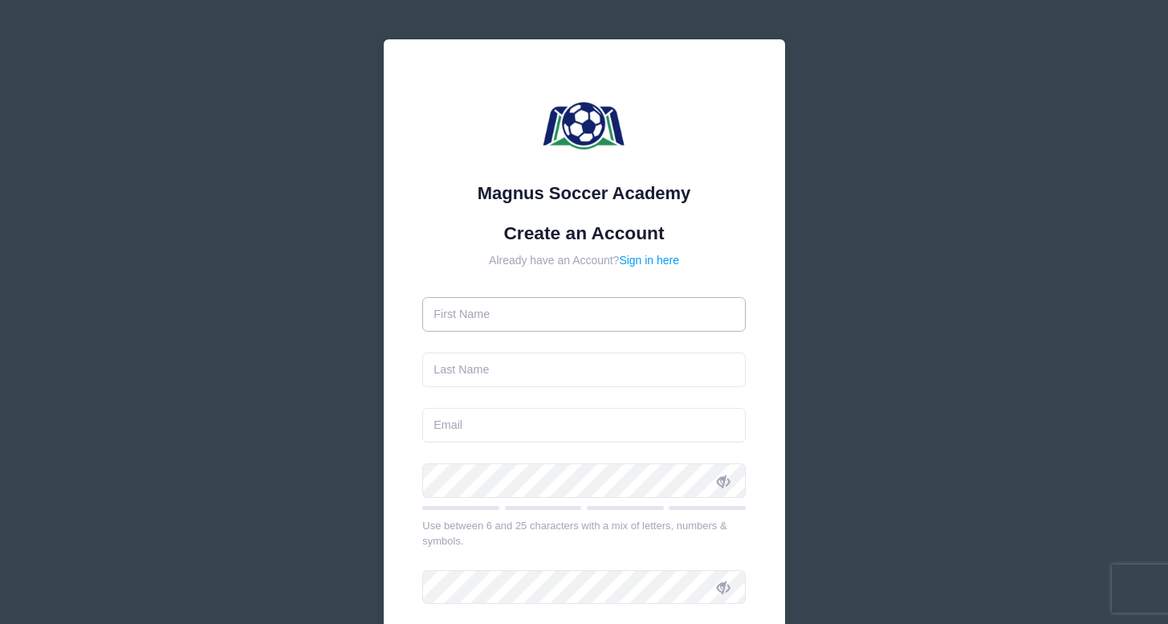
click at [571, 322] on input "text" at bounding box center [584, 314] width 324 height 35
type input "[PERSON_NAME]"
type input "[PERSON_NAME][EMAIL_ADDRESS][PERSON_NAME][DOMAIN_NAME]"
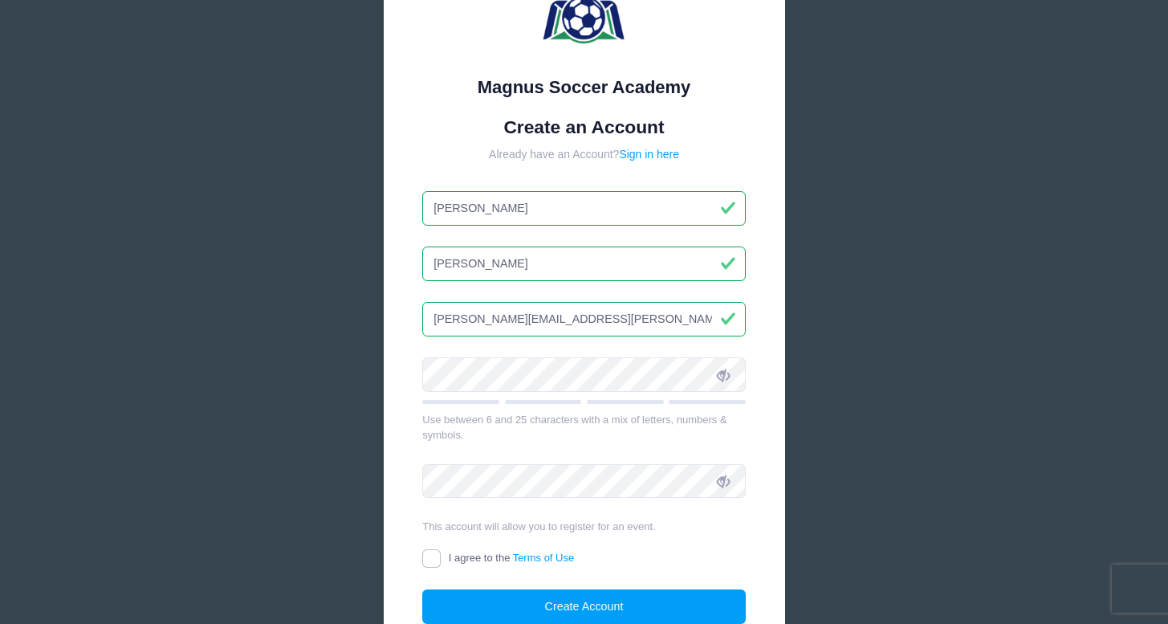
scroll to position [165, 0]
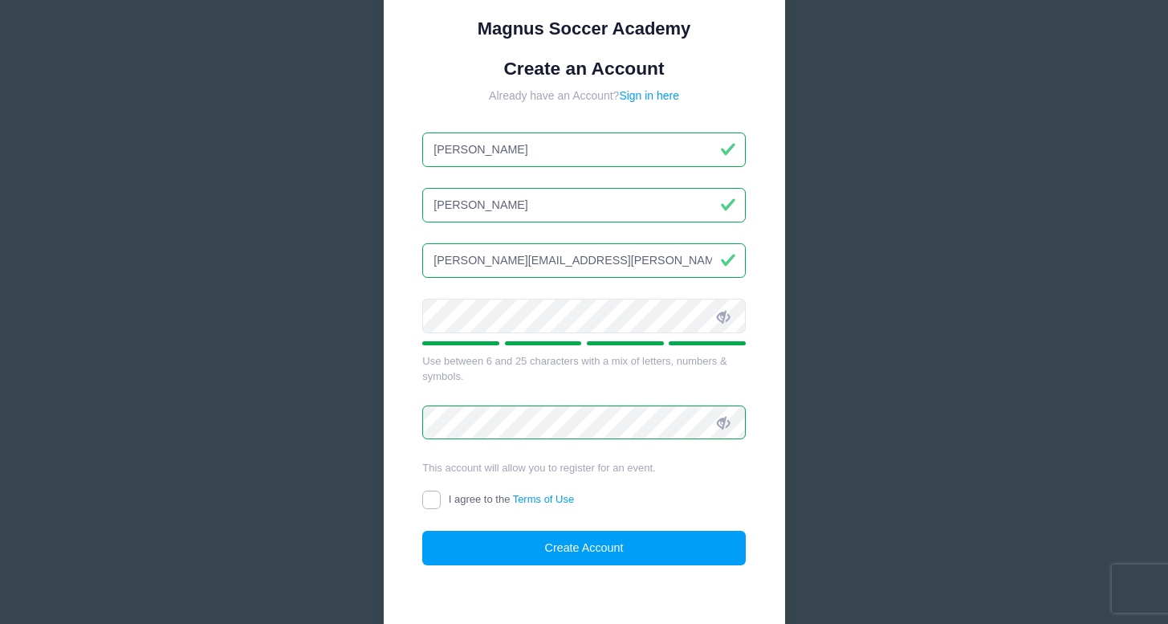
click at [425, 502] on input "I agree to the Terms of Use" at bounding box center [431, 500] width 18 height 18
checkbox input "true"
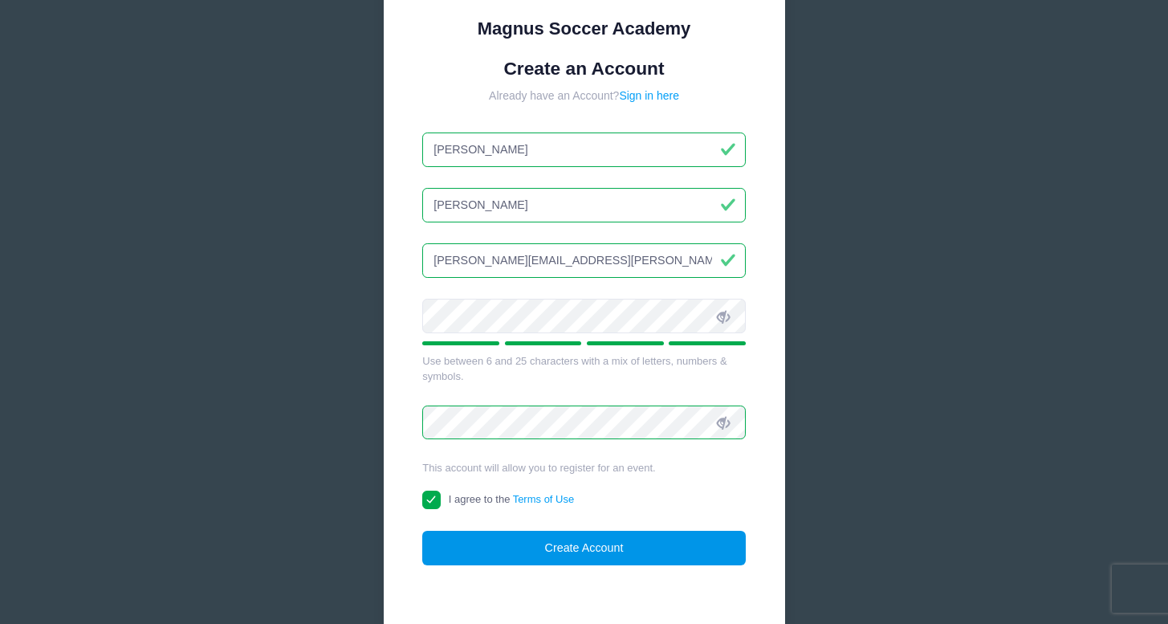
click at [486, 536] on button "Create Account" at bounding box center [584, 548] width 324 height 35
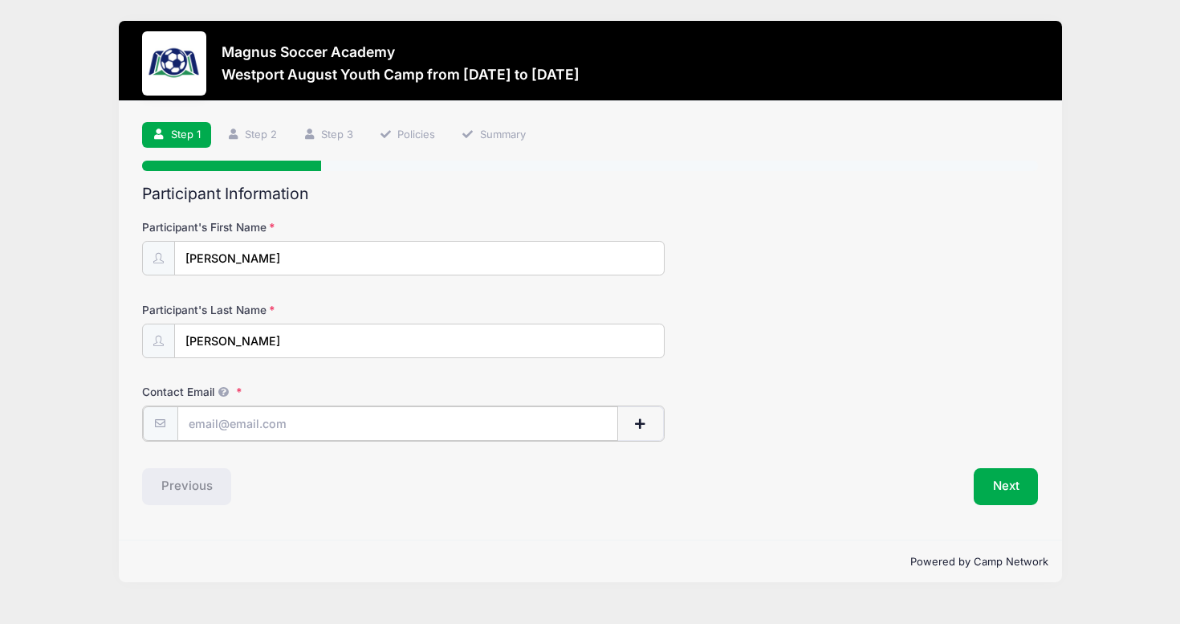
click at [326, 426] on input "Contact Email" at bounding box center [397, 423] width 441 height 35
type input "[PERSON_NAME][EMAIL_ADDRESS][PERSON_NAME][DOMAIN_NAME]"
click at [1015, 493] on button "Next" at bounding box center [1006, 484] width 65 height 37
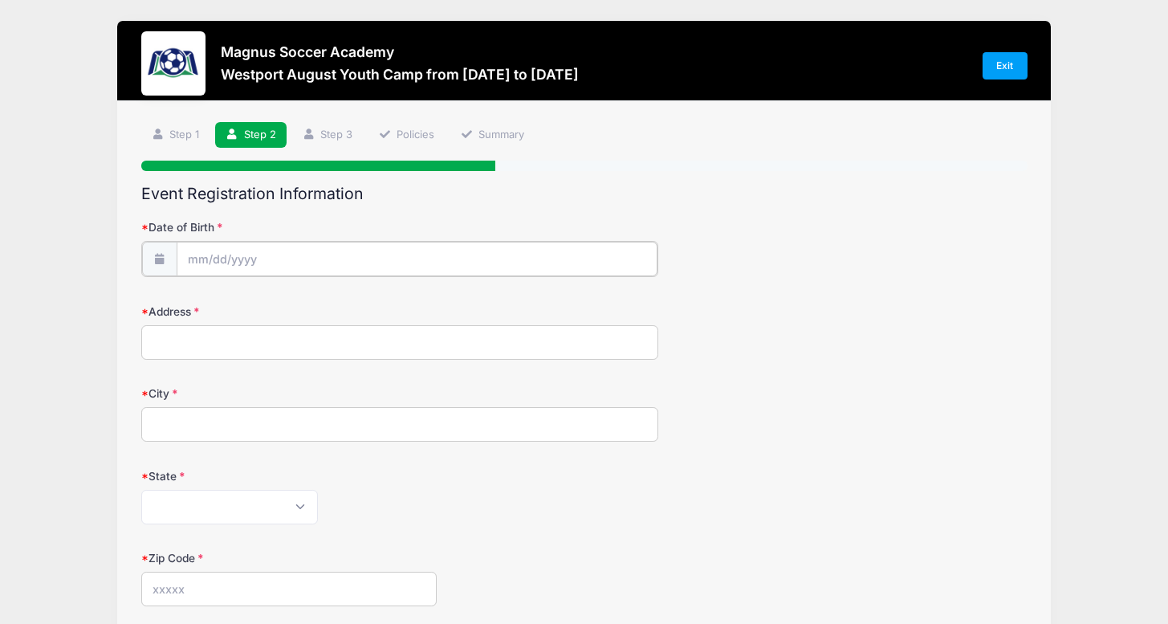
click at [261, 254] on input "Date of Birth" at bounding box center [417, 259] width 481 height 35
click at [373, 303] on icon at bounding box center [378, 301] width 10 height 10
select select "8"
click at [344, 367] on span "5" at bounding box center [346, 362] width 29 height 29
type input "[DATE]"
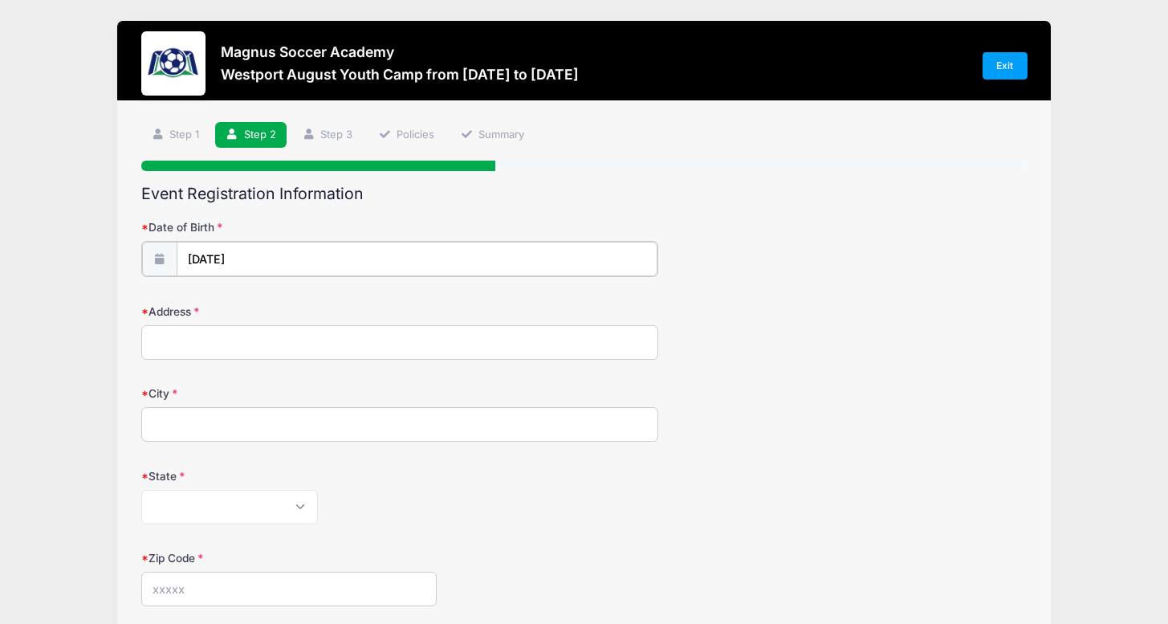
click at [271, 260] on input "[DATE]" at bounding box center [417, 259] width 481 height 35
click at [330, 299] on input "2025" at bounding box center [327, 301] width 52 height 24
click at [342, 296] on span at bounding box center [347, 295] width 11 height 12
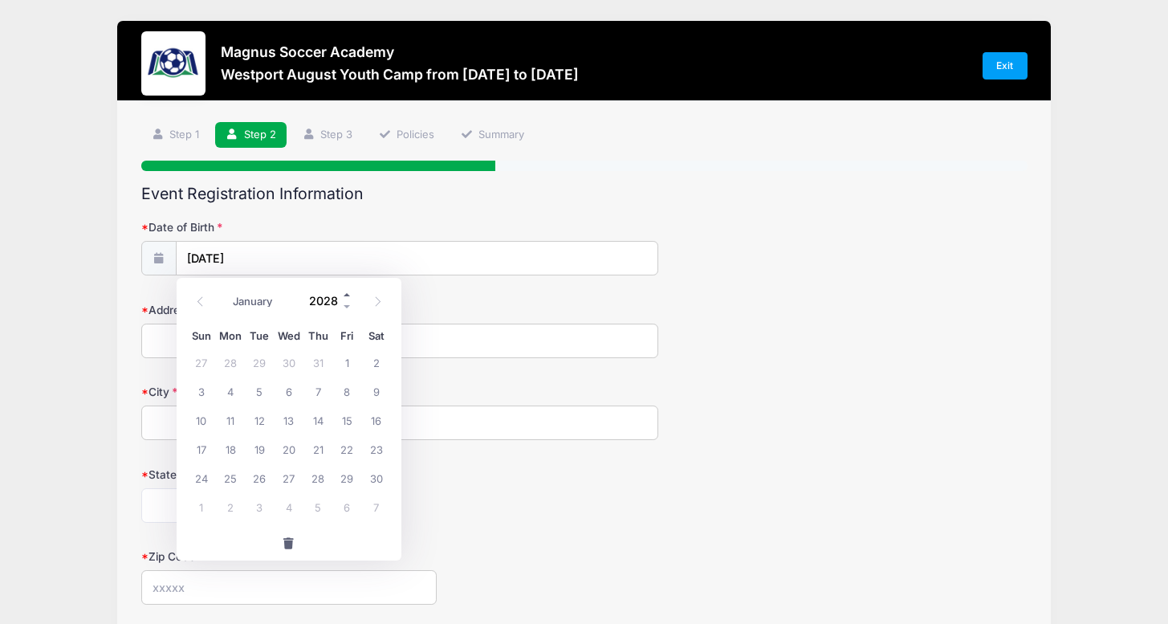
click at [342, 296] on span at bounding box center [347, 295] width 11 height 12
click at [345, 302] on span at bounding box center [347, 307] width 11 height 12
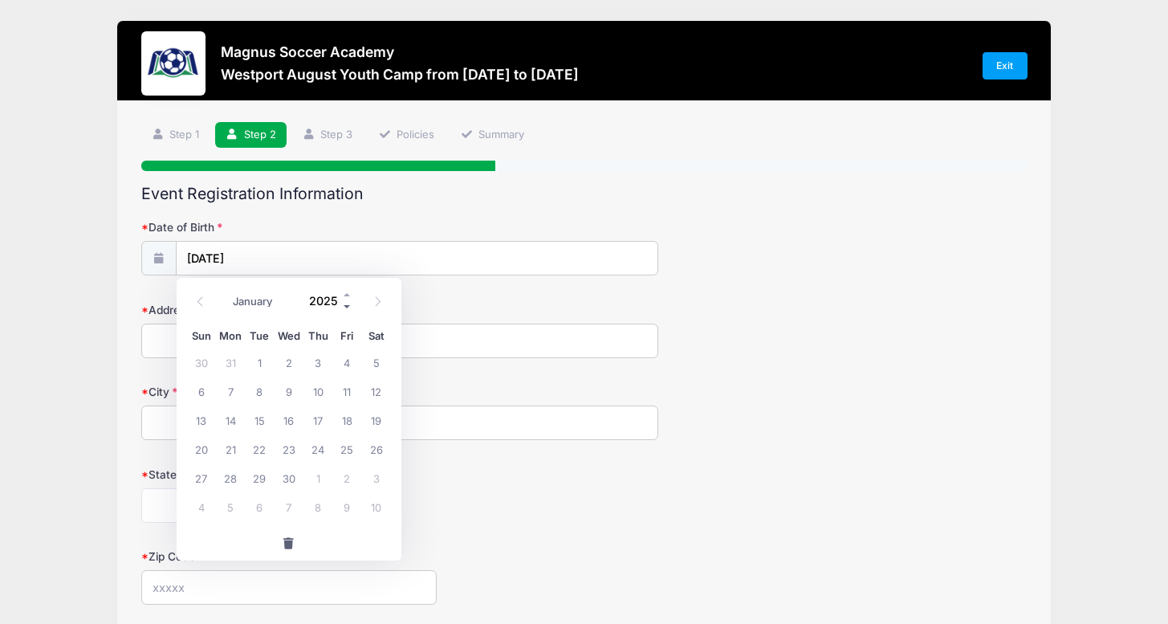
click at [345, 302] on span at bounding box center [347, 307] width 11 height 12
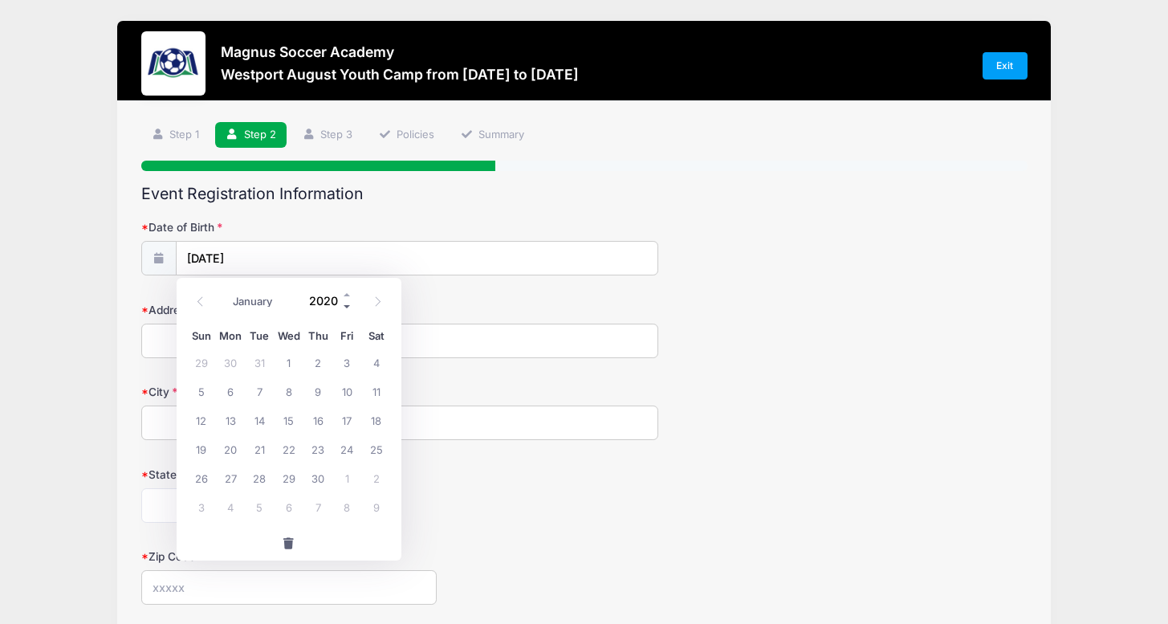
click at [345, 302] on span at bounding box center [347, 307] width 11 height 12
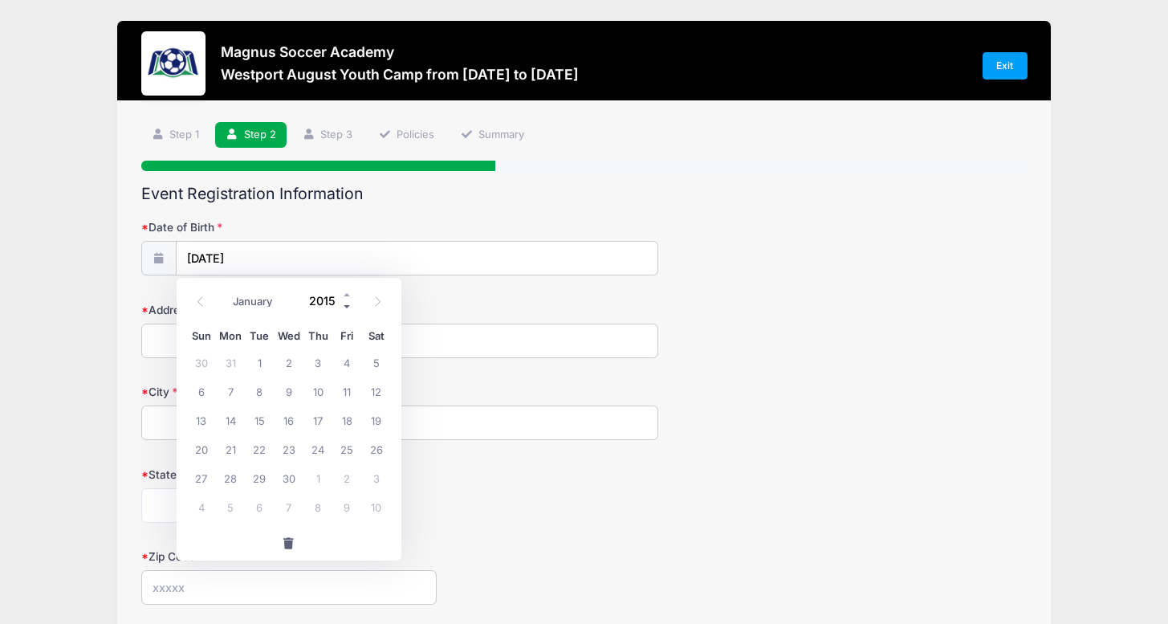
click at [345, 302] on span at bounding box center [347, 307] width 11 height 12
click at [345, 294] on span at bounding box center [347, 295] width 11 height 12
type input "2014"
click at [408, 307] on label "Address" at bounding box center [288, 310] width 295 height 16
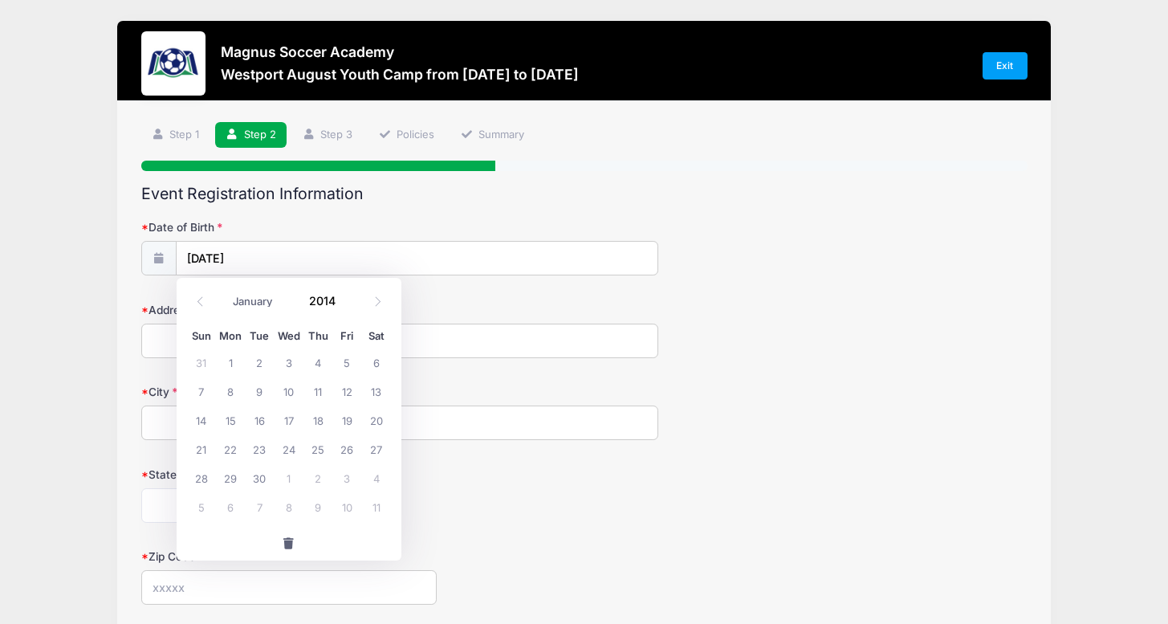
click at [408, 324] on input "Address" at bounding box center [399, 341] width 517 height 35
type input "[STREET_ADDRESS]"
type input "[GEOGRAPHIC_DATA]"
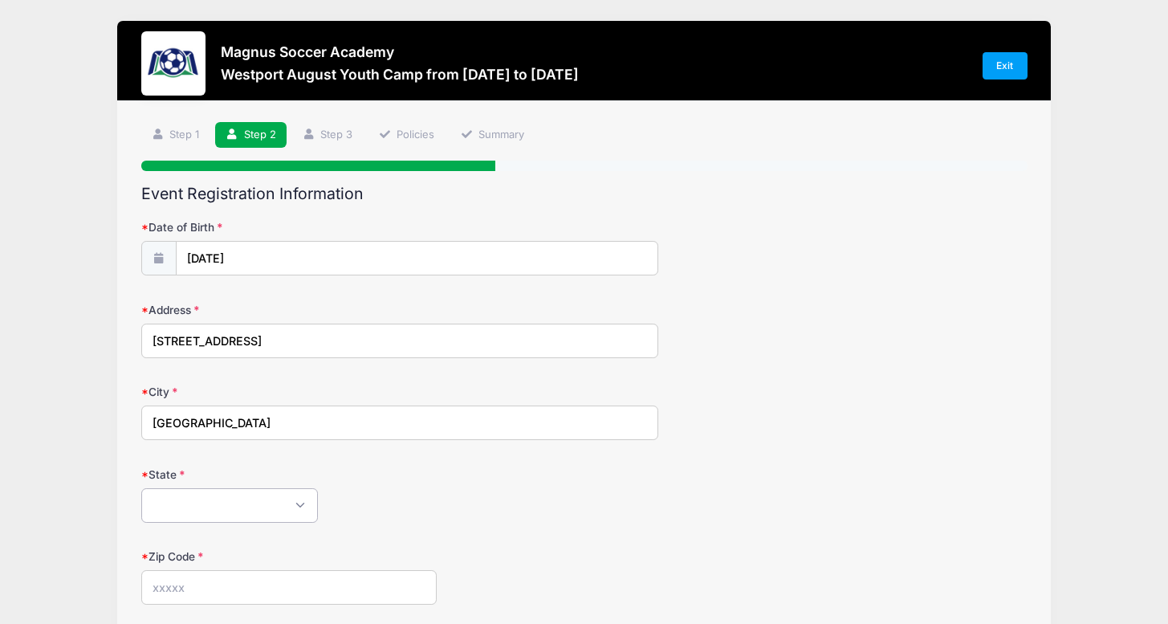
select select "CT"
type input "06470"
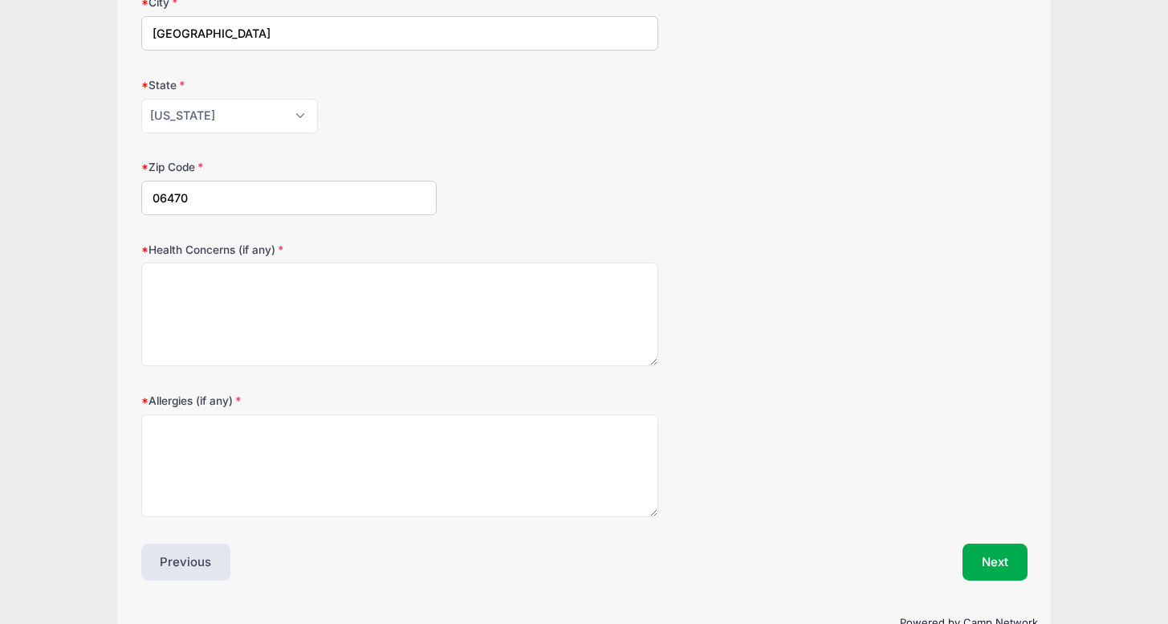
scroll to position [400, 0]
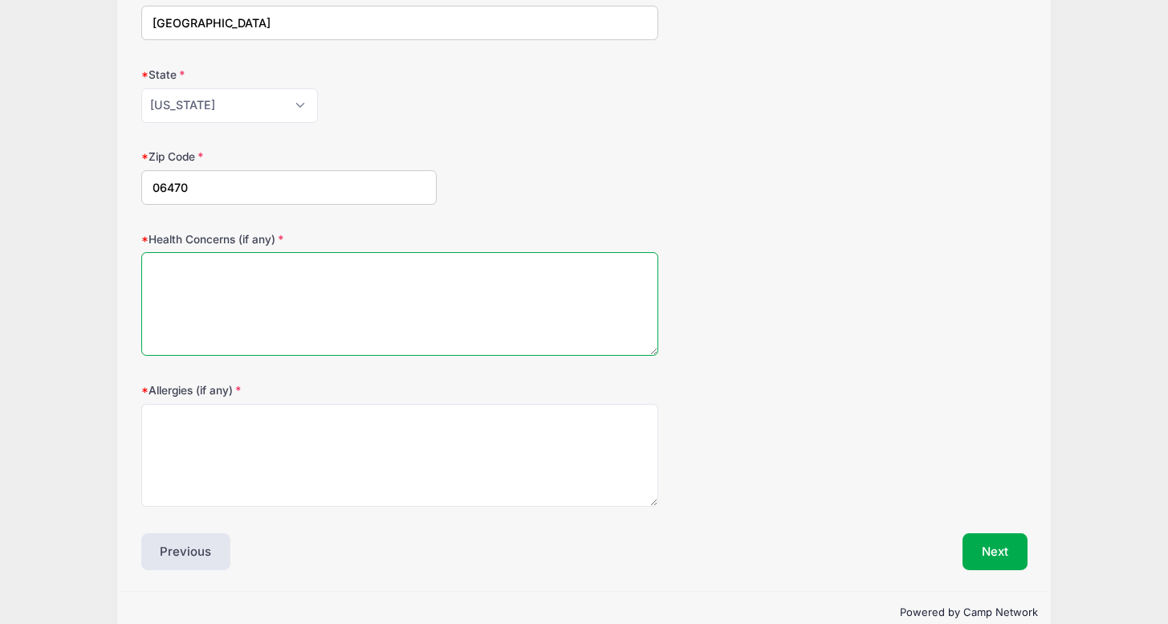
click at [246, 282] on textarea "Health Concerns (if any)" at bounding box center [399, 304] width 517 height 104
type textarea "N/A"
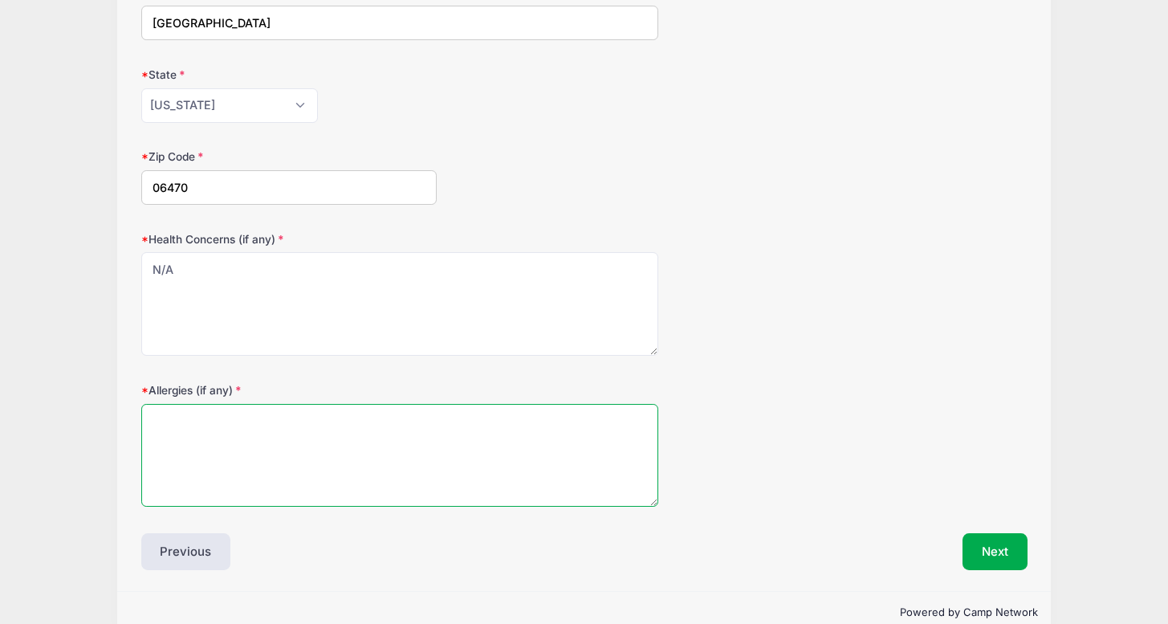
click at [240, 447] on textarea "Allergies (if any)" at bounding box center [399, 456] width 517 height 104
type textarea "N/A"
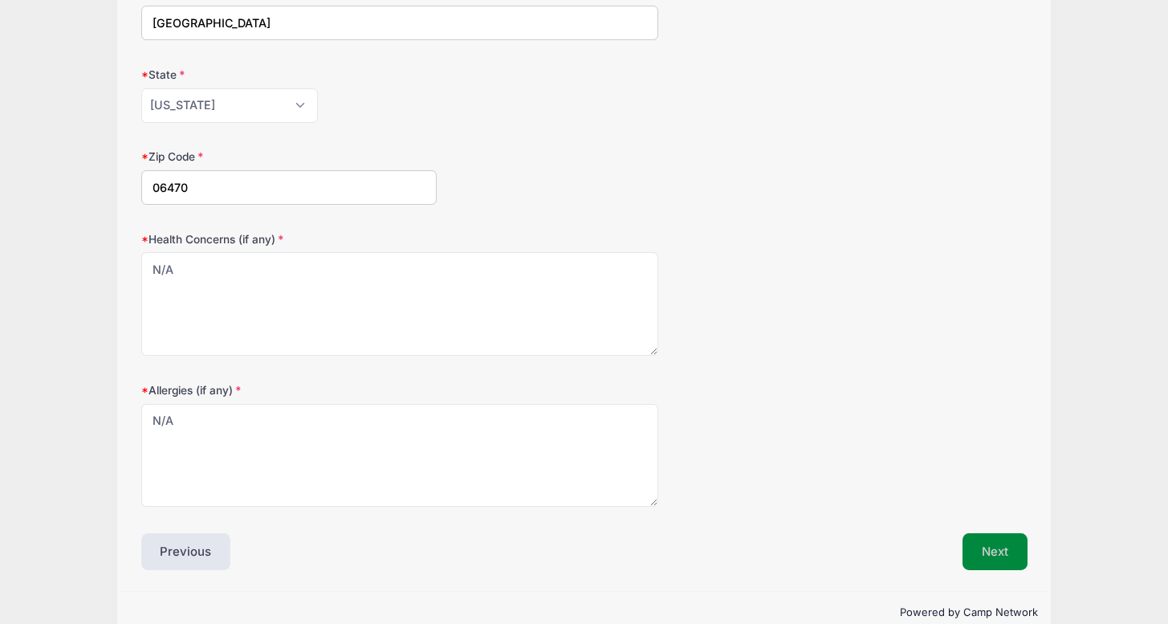
click at [1013, 544] on button "Next" at bounding box center [995, 551] width 65 height 37
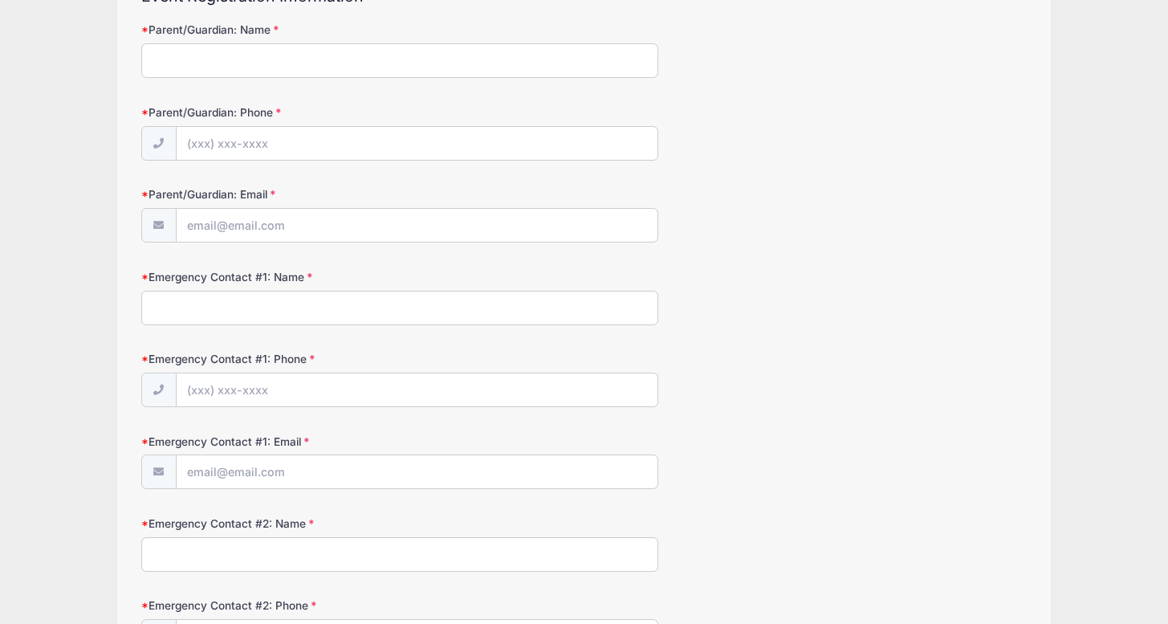
scroll to position [0, 0]
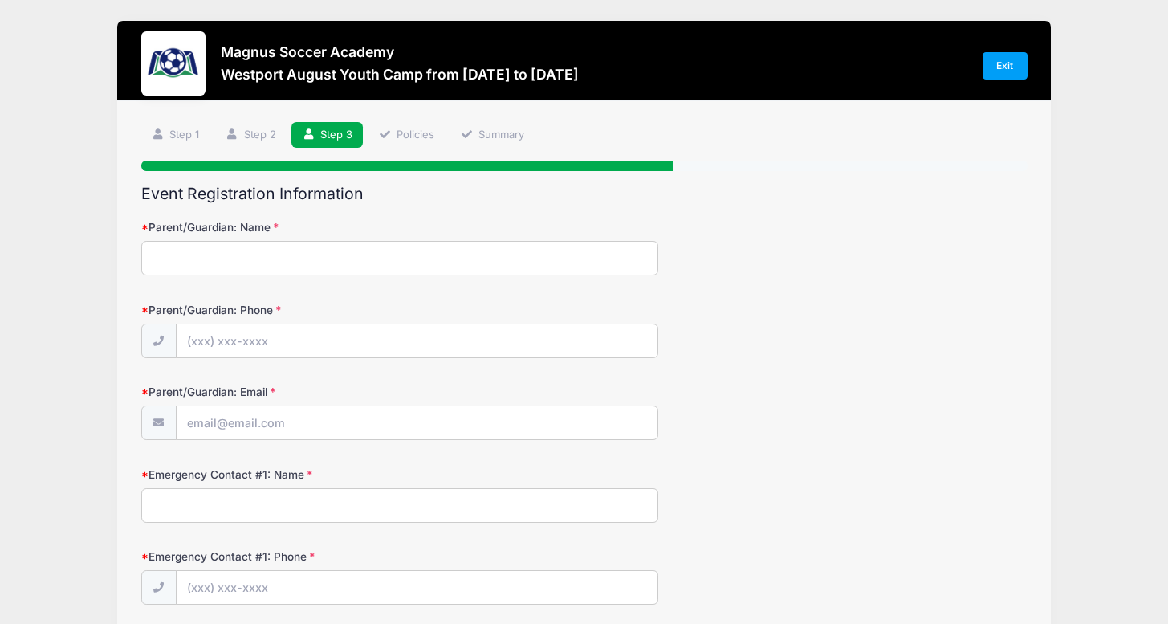
click at [185, 265] on input "Parent/Guardian: Name" at bounding box center [399, 258] width 517 height 35
type input "[PERSON_NAME]"
type input "[PHONE_NUMBER]"
type input "[PERSON_NAME][EMAIL_ADDRESS][PERSON_NAME][DOMAIN_NAME]"
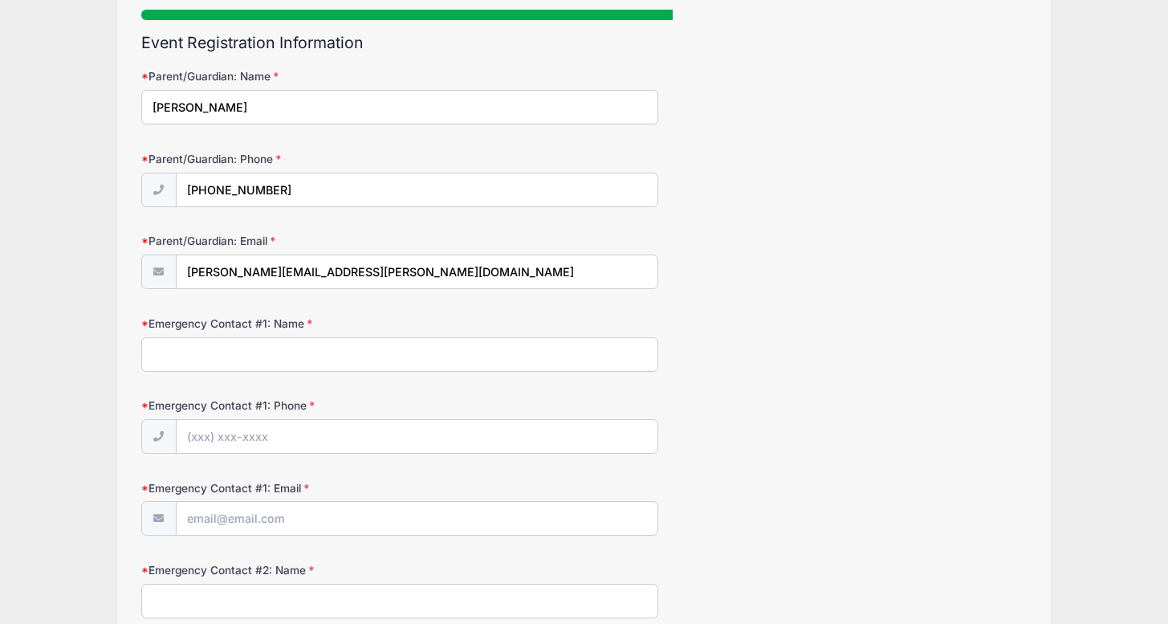
scroll to position [153, 0]
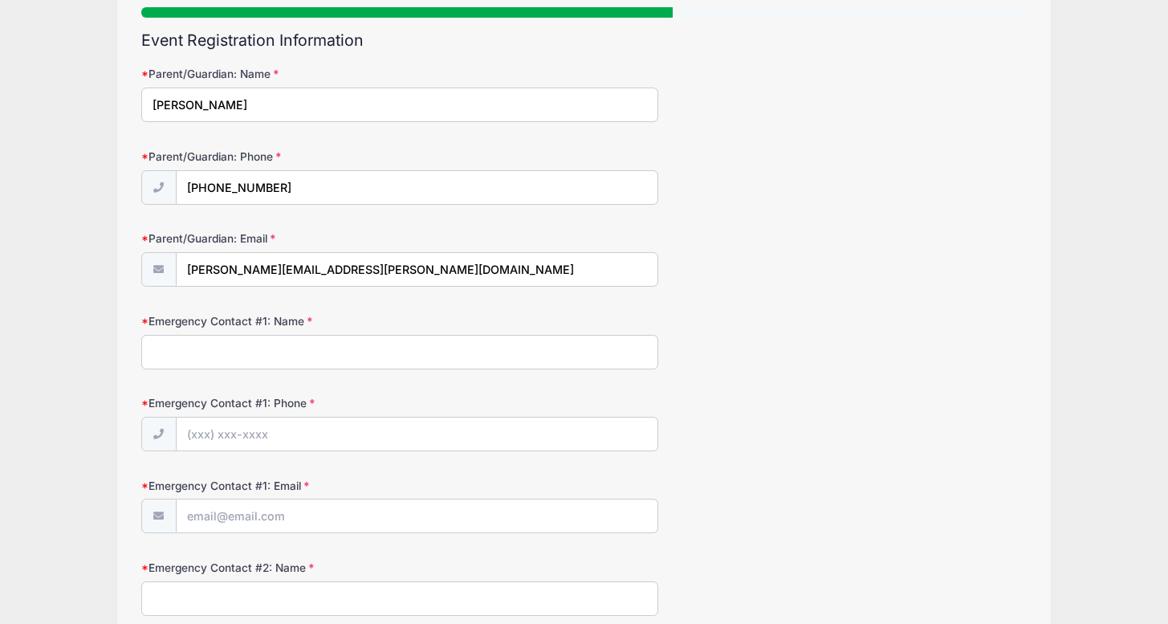
click at [268, 351] on input "Emergency Contact #1: Name" at bounding box center [399, 352] width 517 height 35
type input "[PERSON_NAME]"
click at [279, 439] on input "Emergency Contact #1: Phone" at bounding box center [417, 435] width 481 height 35
type input "[PHONE_NUMBER]"
click at [242, 524] on input "Emergency Contact #1: Email" at bounding box center [417, 516] width 481 height 35
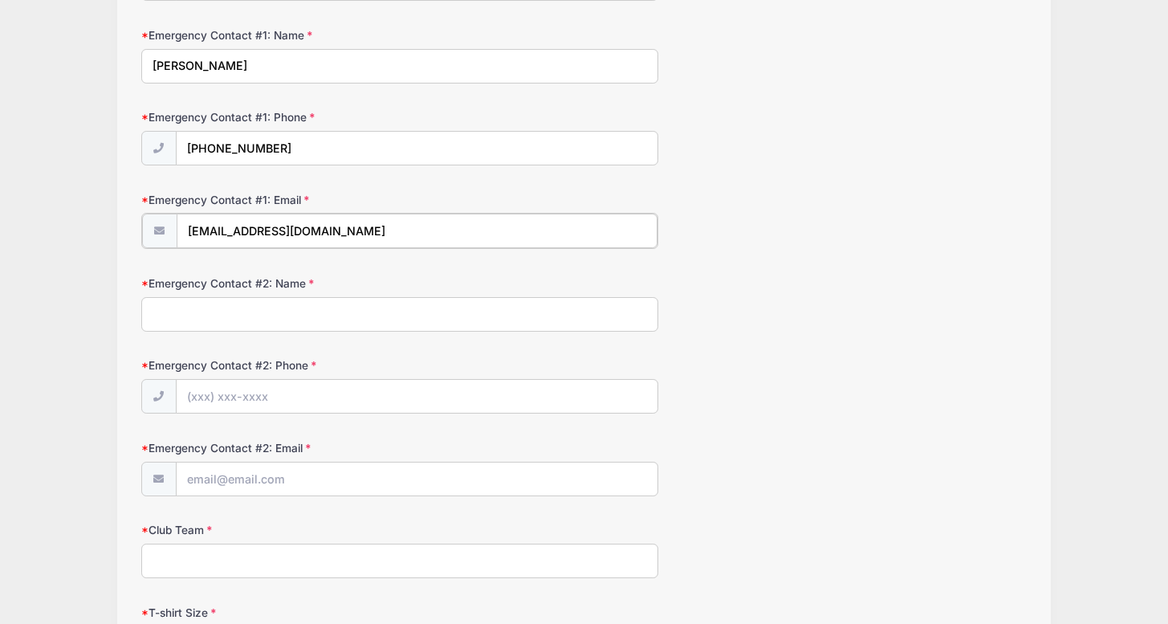
scroll to position [430, 0]
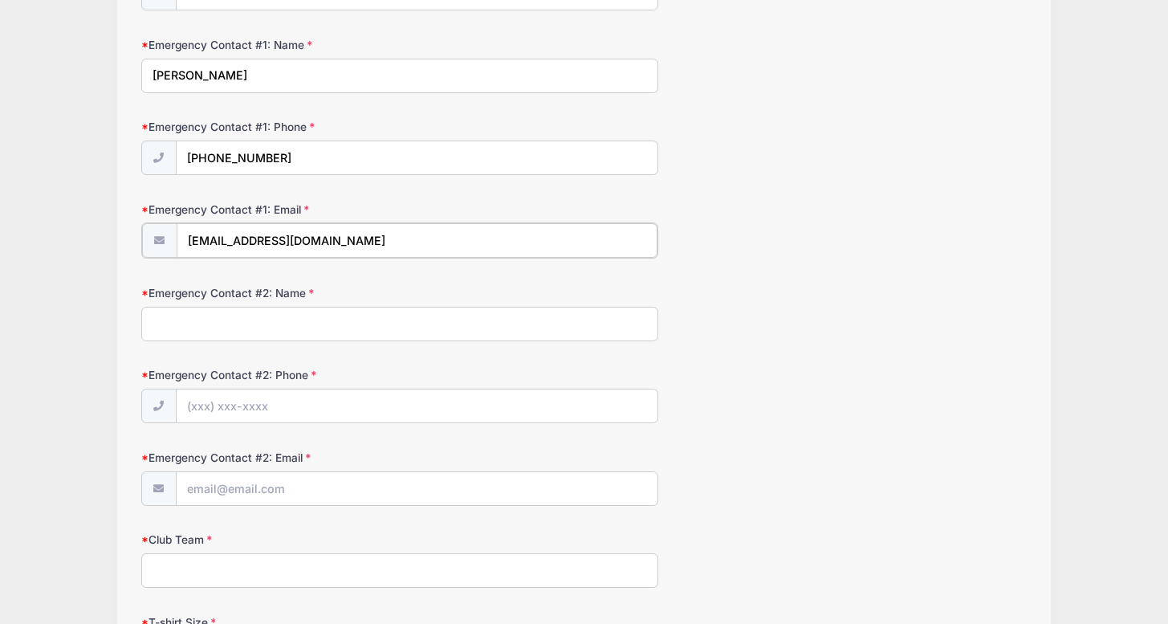
type input "[EMAIL_ADDRESS][DOMAIN_NAME]"
click at [185, 311] on input "Emergency Contact #2: Name" at bounding box center [399, 322] width 517 height 35
type input "[PERSON_NAME]"
click at [192, 410] on input "Emergency Contact #2: Phone" at bounding box center [417, 405] width 481 height 35
type input "[PHONE_NUMBER]"
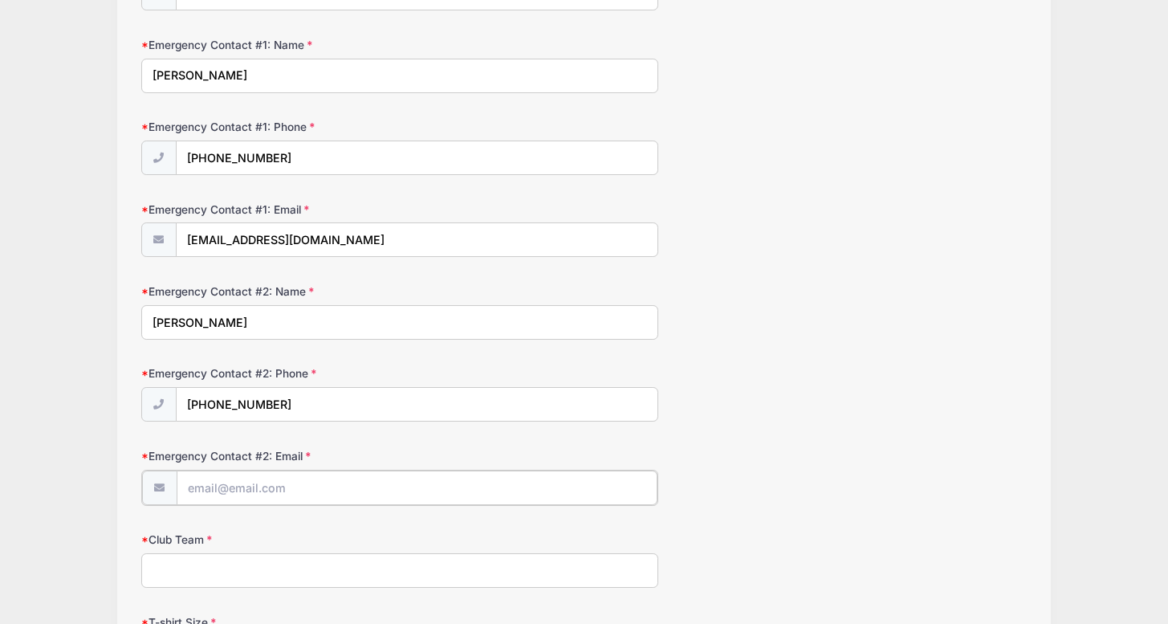
click at [193, 494] on input "Emergency Contact #2: Email" at bounding box center [417, 487] width 481 height 35
type input "m"
type input "[PERSON_NAME][EMAIL_ADDRESS][PERSON_NAME][DOMAIN_NAME]"
click at [177, 575] on input "Club Team" at bounding box center [399, 569] width 517 height 35
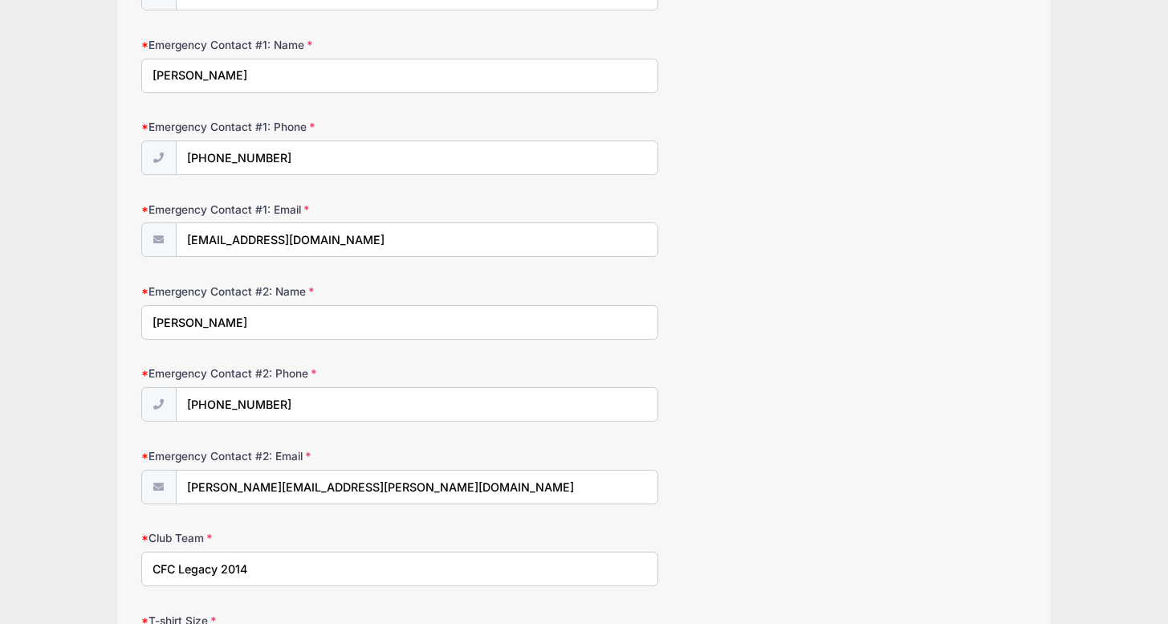
scroll to position [621, 0]
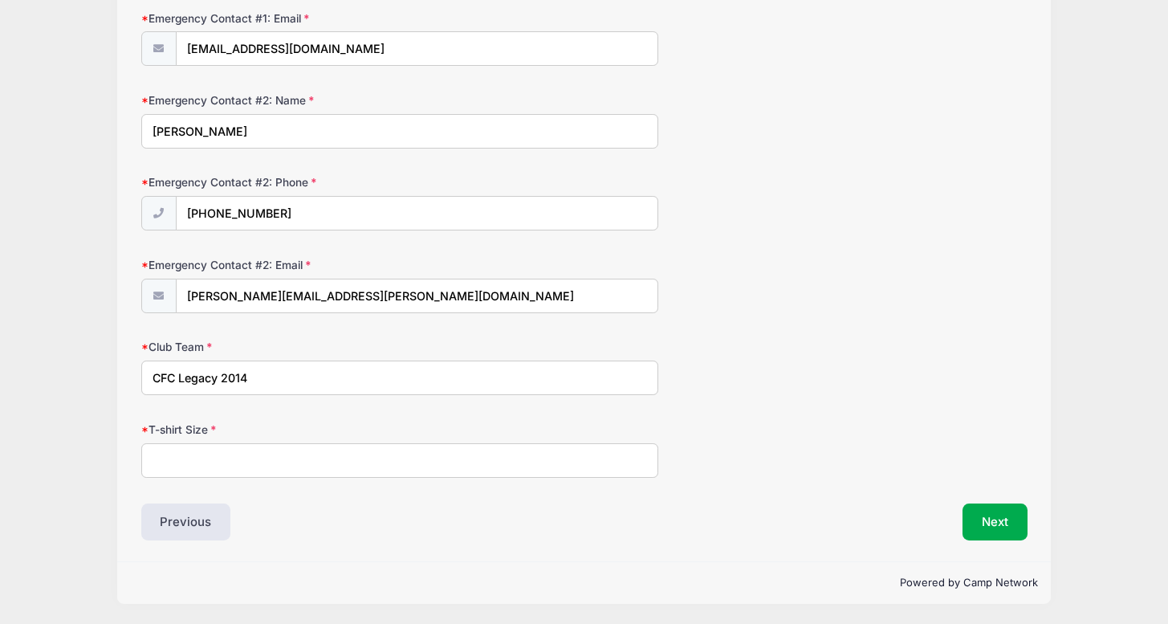
type input "CFC Legacy 2014"
click at [200, 454] on input "T-shirt Size" at bounding box center [399, 460] width 517 height 35
type input "Youth Medium"
click at [1011, 513] on button "Next" at bounding box center [995, 521] width 65 height 37
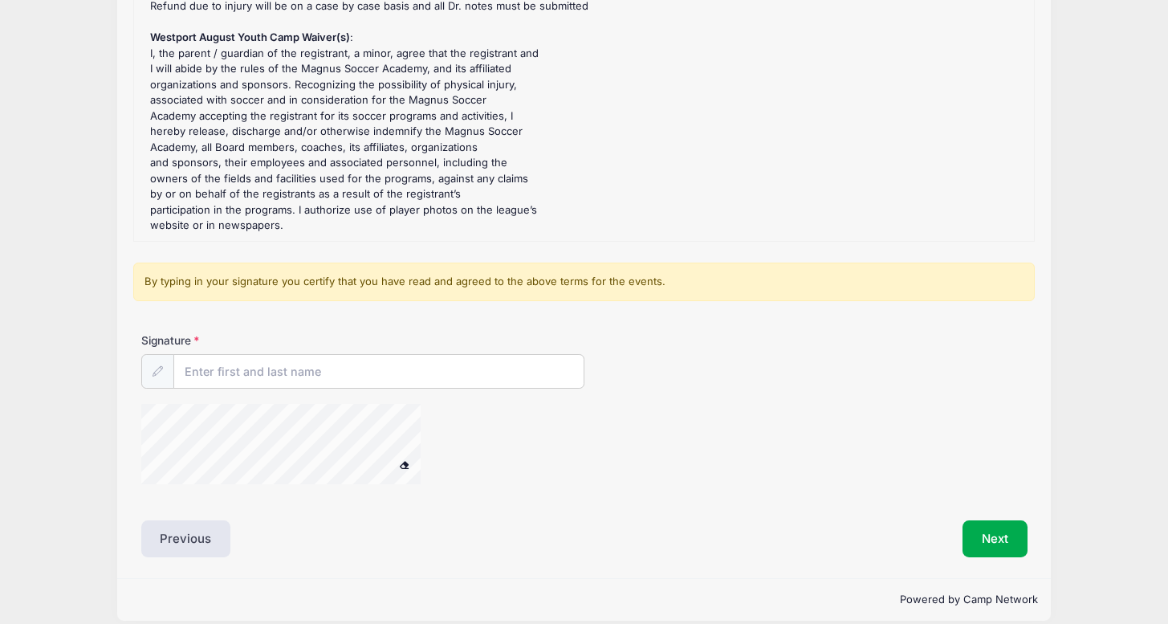
scroll to position [226, 0]
click at [226, 369] on input "Signature" at bounding box center [378, 370] width 409 height 35
type input "[PERSON_NAME]"
click at [989, 540] on button "Next" at bounding box center [995, 537] width 65 height 37
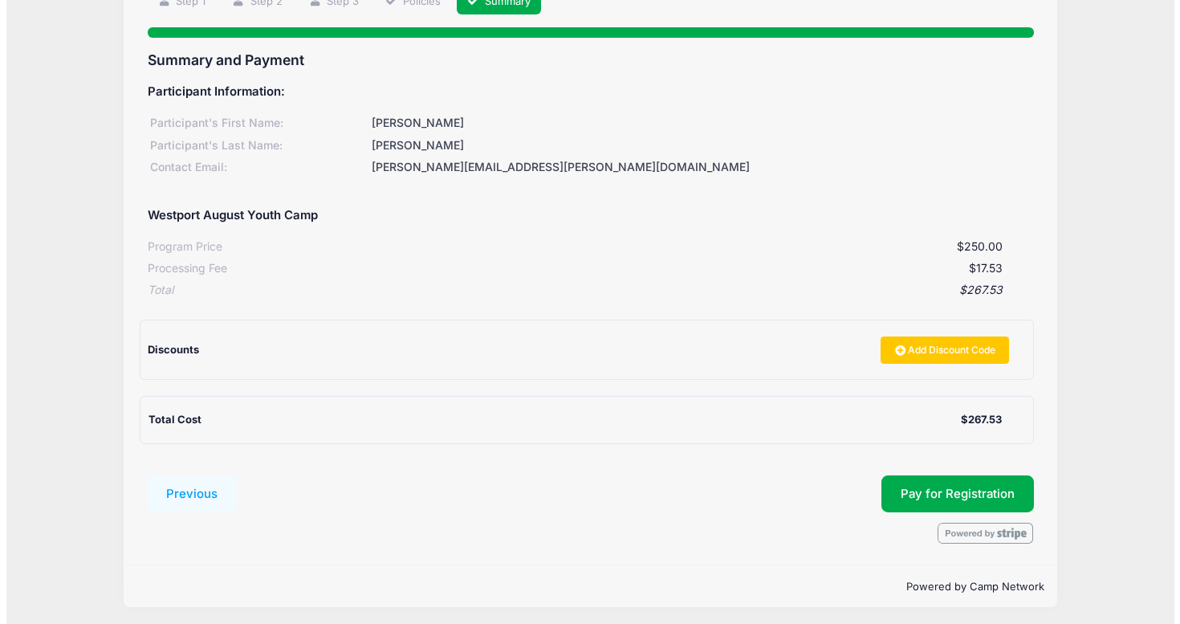
scroll to position [137, 0]
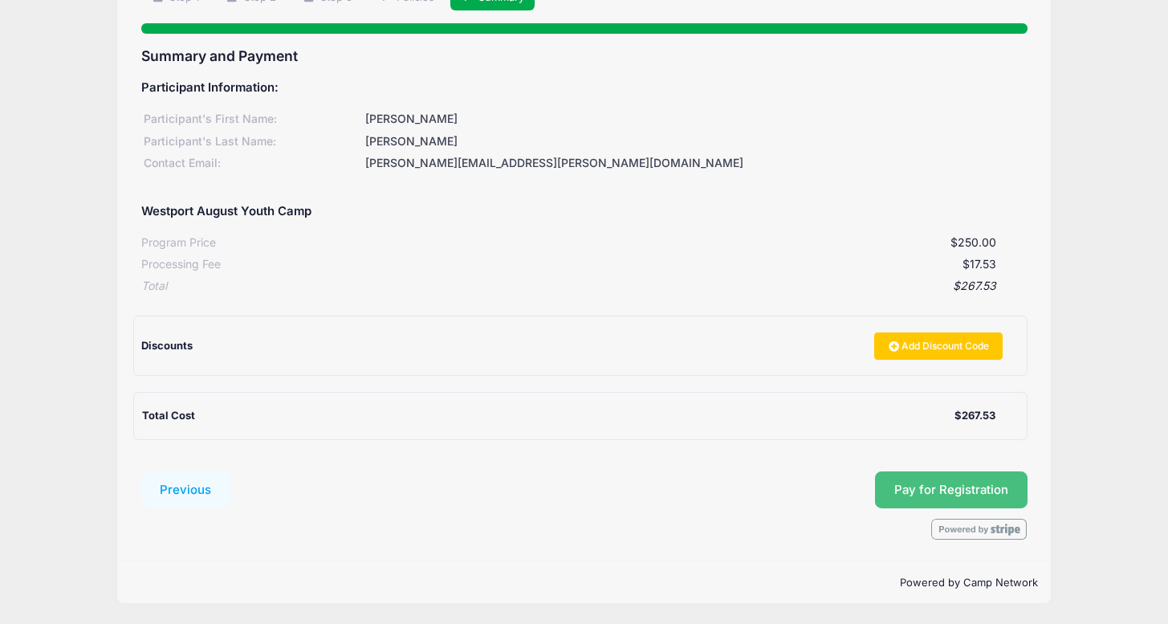
click at [935, 487] on span "Pay for Registration" at bounding box center [951, 490] width 114 height 14
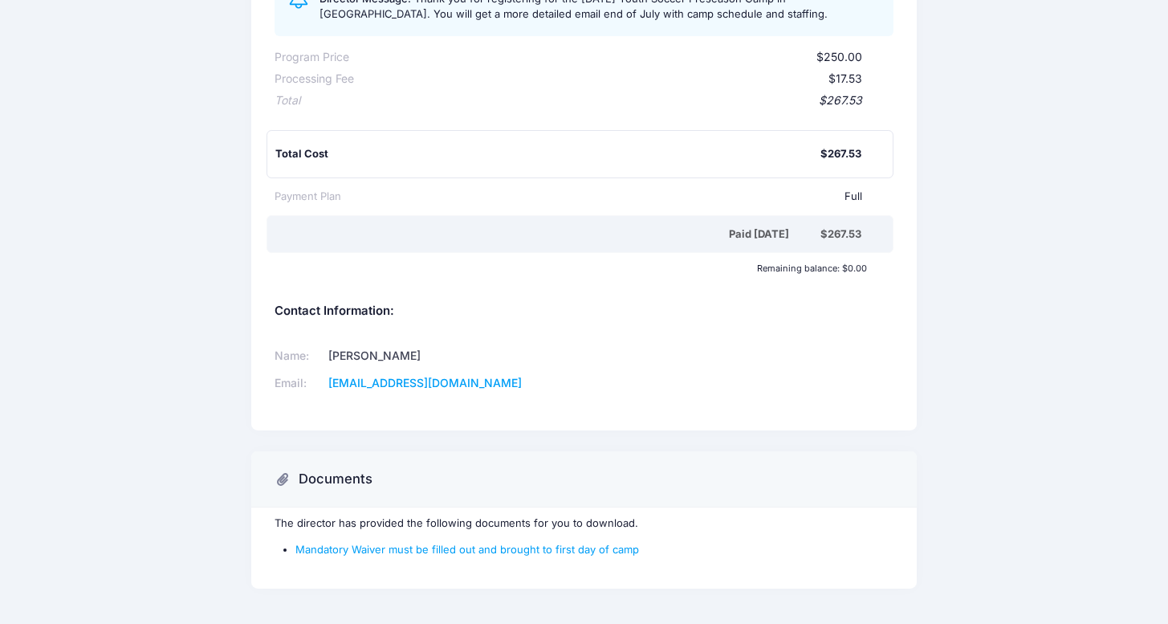
scroll to position [307, 0]
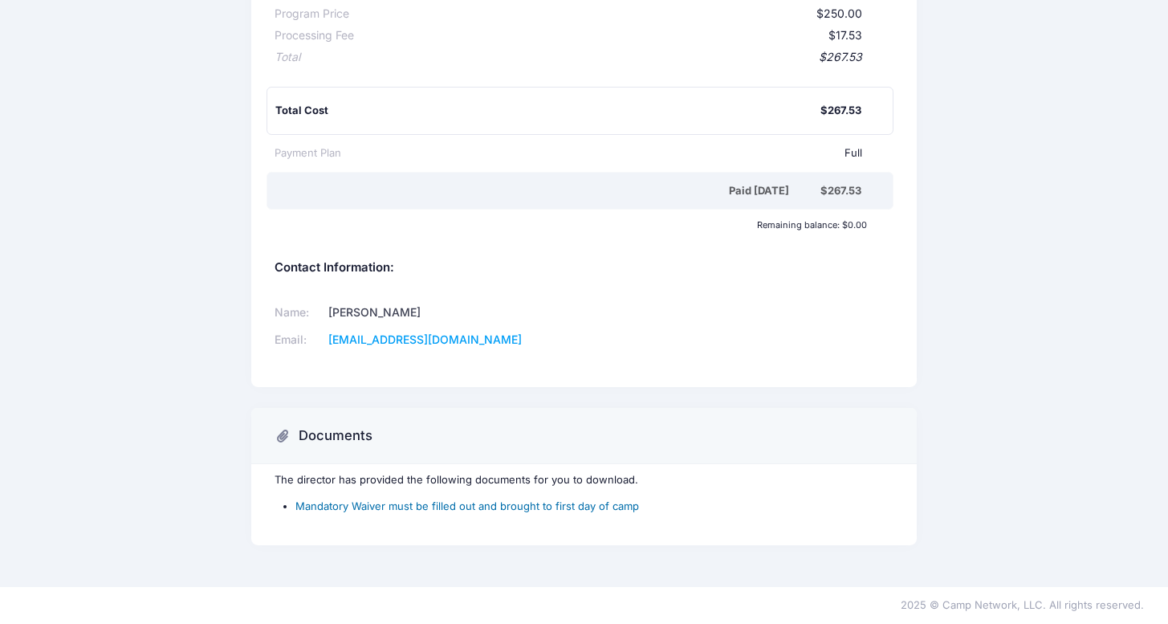
click at [573, 512] on link "Mandatory Waiver must be filled out and brought to first day of camp" at bounding box center [467, 505] width 344 height 13
